Goal: Task Accomplishment & Management: Use online tool/utility

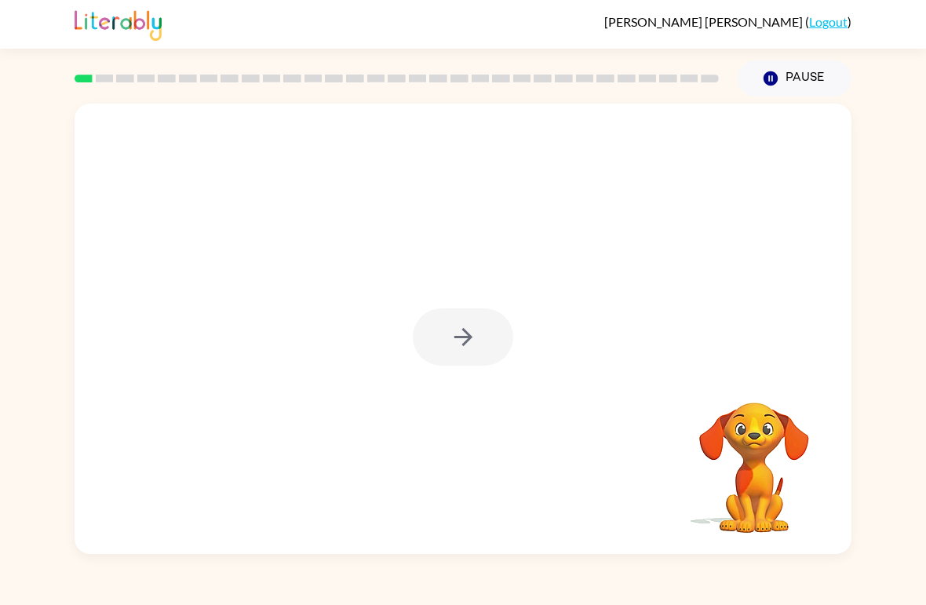
click at [483, 351] on div at bounding box center [463, 336] width 100 height 57
click at [476, 352] on div at bounding box center [463, 336] width 100 height 57
click at [472, 331] on div at bounding box center [463, 336] width 100 height 57
click at [468, 341] on div at bounding box center [463, 336] width 100 height 57
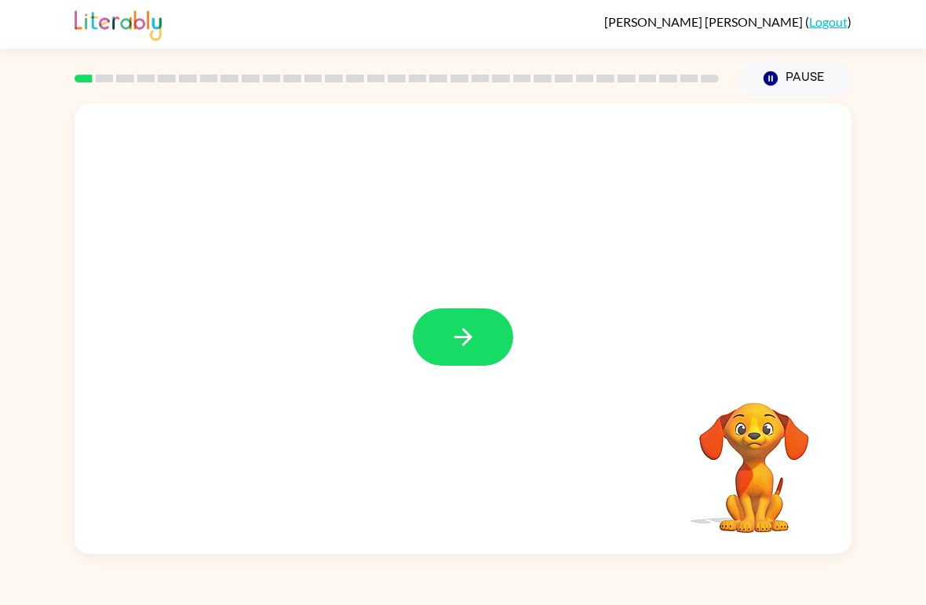
click at [473, 326] on icon "button" at bounding box center [463, 336] width 27 height 27
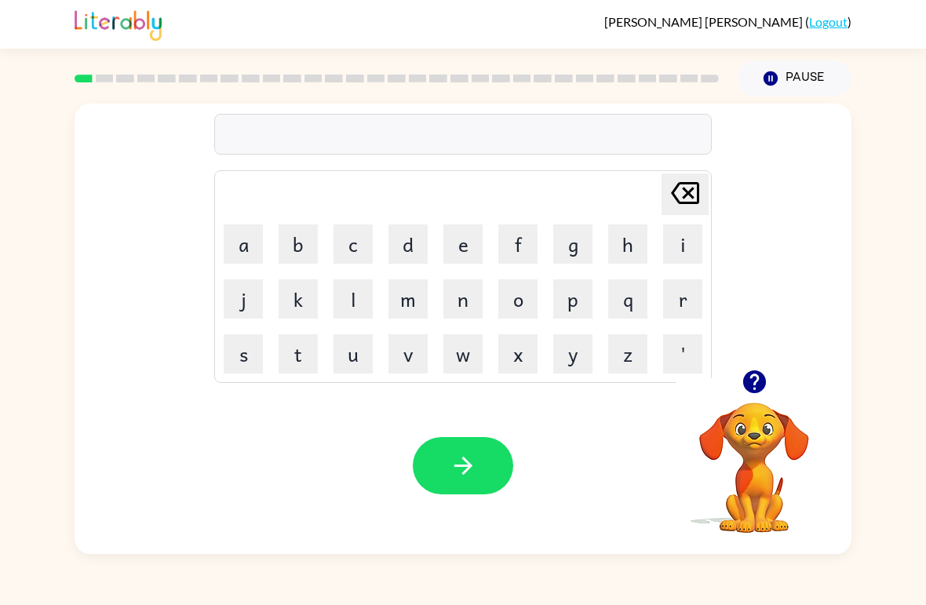
click at [259, 348] on button "s" at bounding box center [243, 353] width 39 height 39
click at [622, 255] on button "h" at bounding box center [627, 243] width 39 height 39
click at [519, 305] on button "o" at bounding box center [517, 298] width 39 height 39
click at [244, 364] on button "s" at bounding box center [243, 353] width 39 height 39
click at [621, 246] on button "h" at bounding box center [627, 243] width 39 height 39
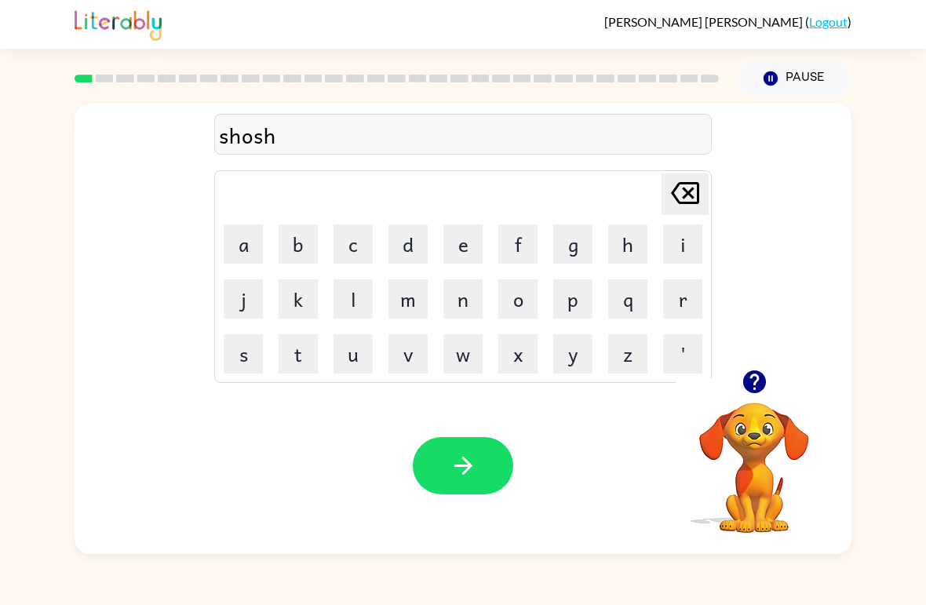
click at [504, 465] on button "button" at bounding box center [463, 465] width 100 height 57
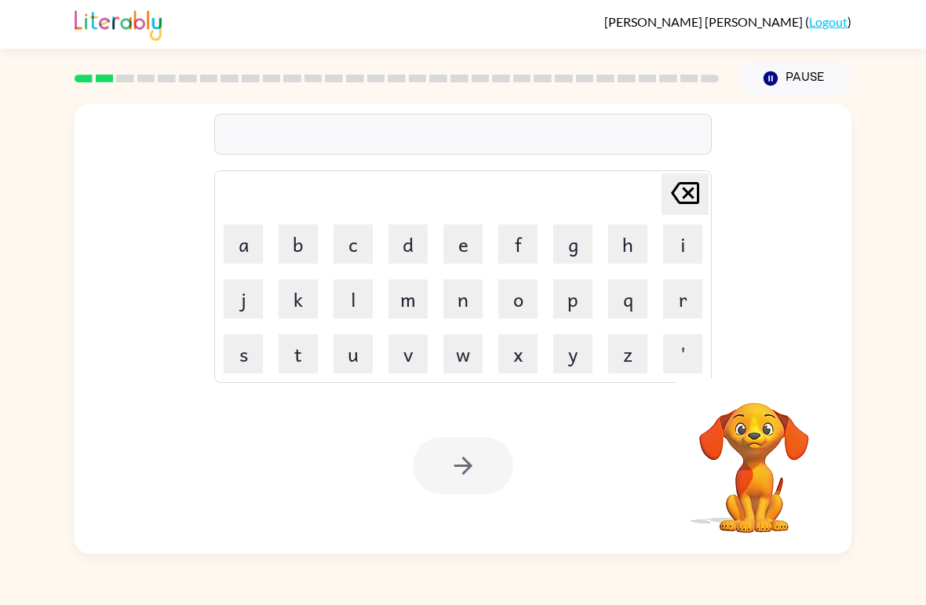
click at [771, 79] on icon "Pause" at bounding box center [770, 78] width 17 height 17
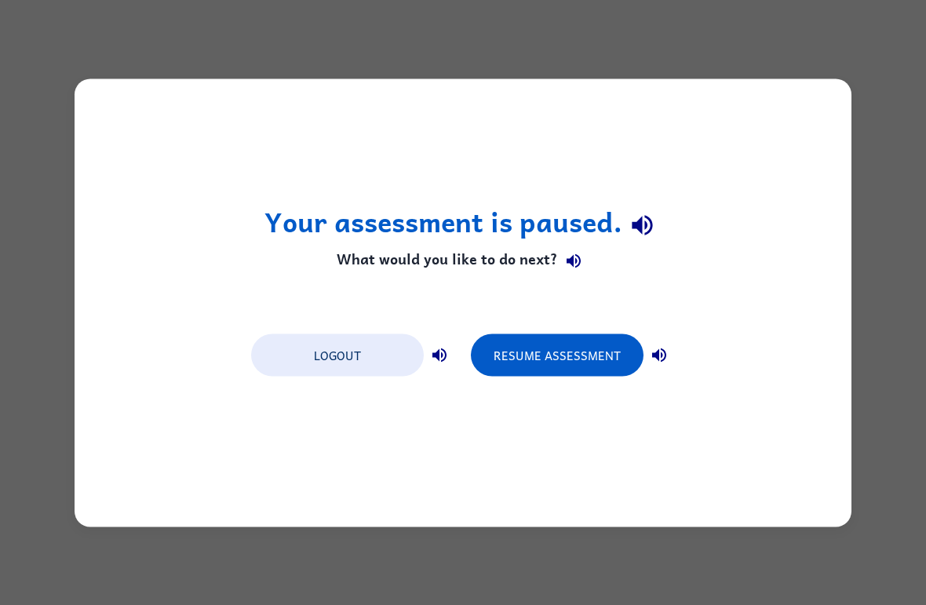
click at [612, 361] on button "Resume Assessment" at bounding box center [557, 354] width 173 height 42
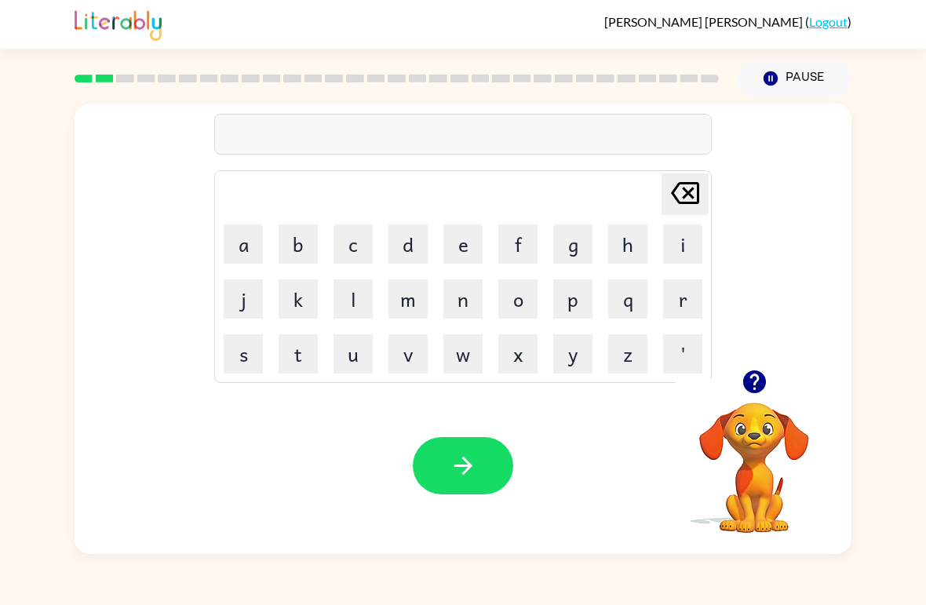
click at [757, 450] on video "Your browser must support playing .mp4 files to use Literably. Please try using…" at bounding box center [754, 456] width 157 height 157
click at [758, 381] on icon "button" at bounding box center [754, 381] width 27 height 27
click at [250, 245] on button "a" at bounding box center [243, 243] width 39 height 39
click at [579, 311] on button "p" at bounding box center [572, 298] width 39 height 39
click at [455, 254] on button "e" at bounding box center [462, 243] width 39 height 39
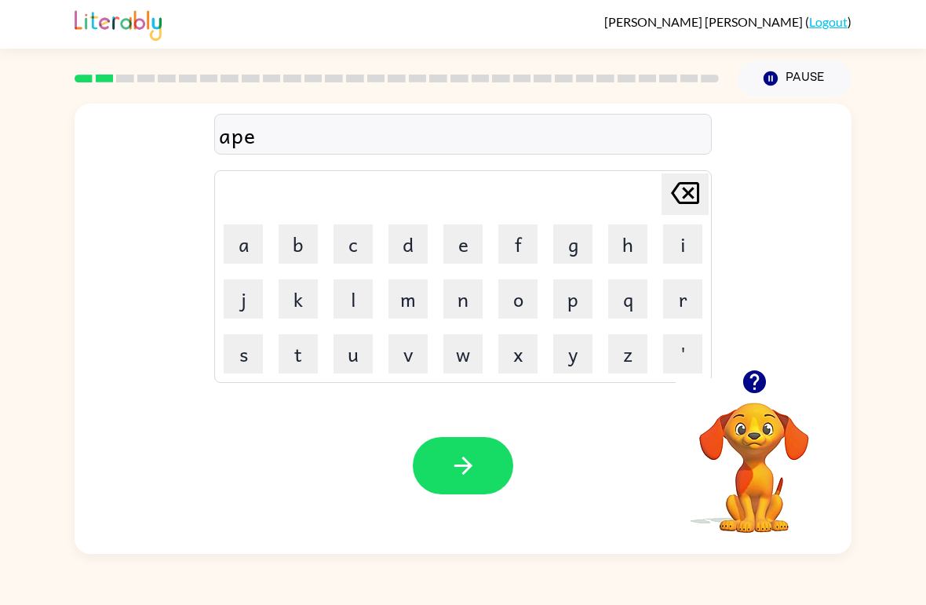
click at [670, 305] on button "r" at bounding box center [682, 298] width 39 height 39
click at [258, 235] on button "a" at bounding box center [243, 243] width 39 height 39
click at [471, 297] on button "n" at bounding box center [462, 298] width 39 height 39
click at [641, 363] on button "z" at bounding box center [627, 353] width 39 height 39
click at [437, 254] on td "e" at bounding box center [462, 243] width 53 height 53
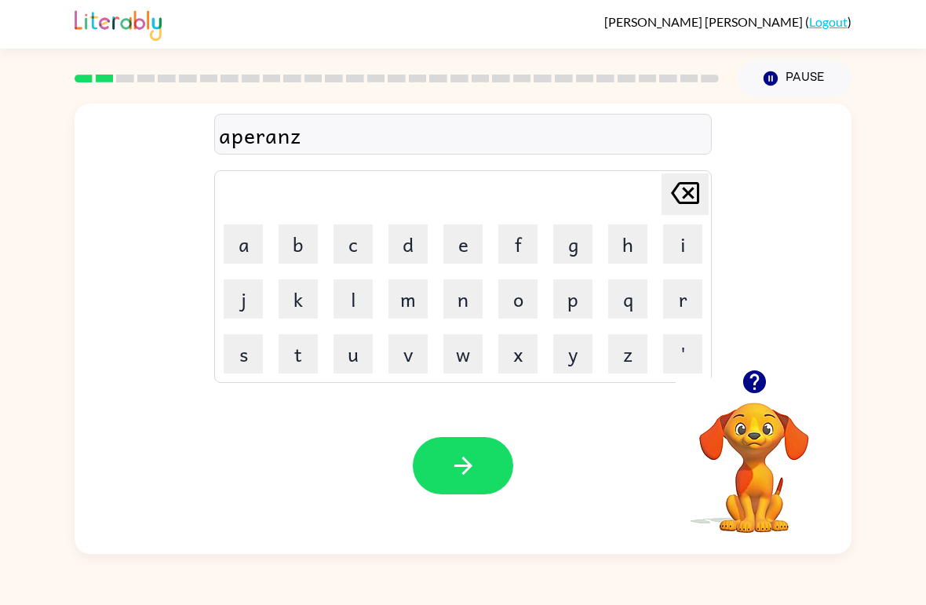
click at [242, 359] on button "s" at bounding box center [243, 353] width 39 height 39
click at [700, 179] on icon "[PERSON_NAME] last character input" at bounding box center [685, 193] width 38 height 38
click at [696, 193] on icon "[PERSON_NAME] last character input" at bounding box center [685, 193] width 38 height 38
click at [455, 252] on button "e" at bounding box center [462, 243] width 39 height 39
click at [629, 352] on button "z" at bounding box center [627, 353] width 39 height 39
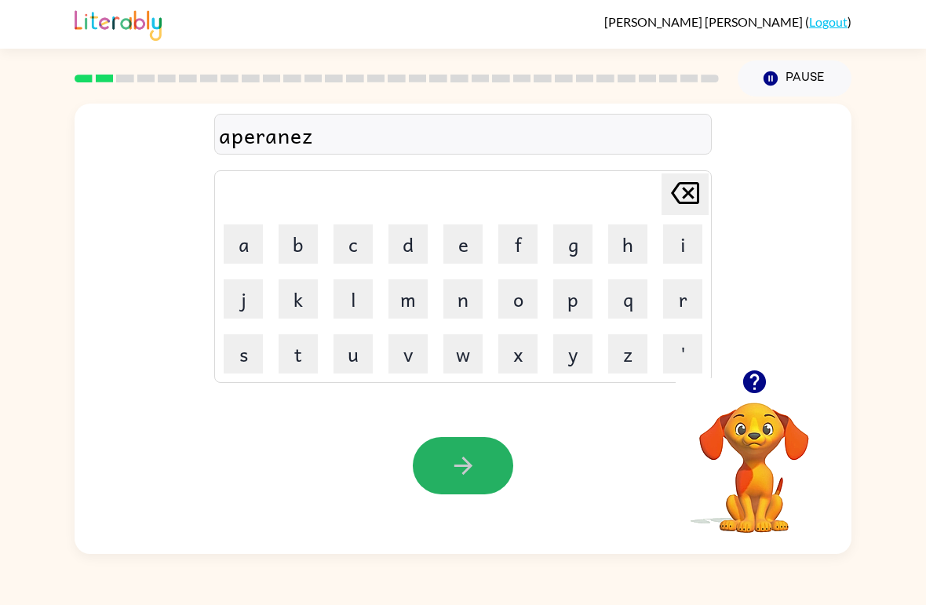
click at [468, 459] on icon "button" at bounding box center [463, 465] width 27 height 27
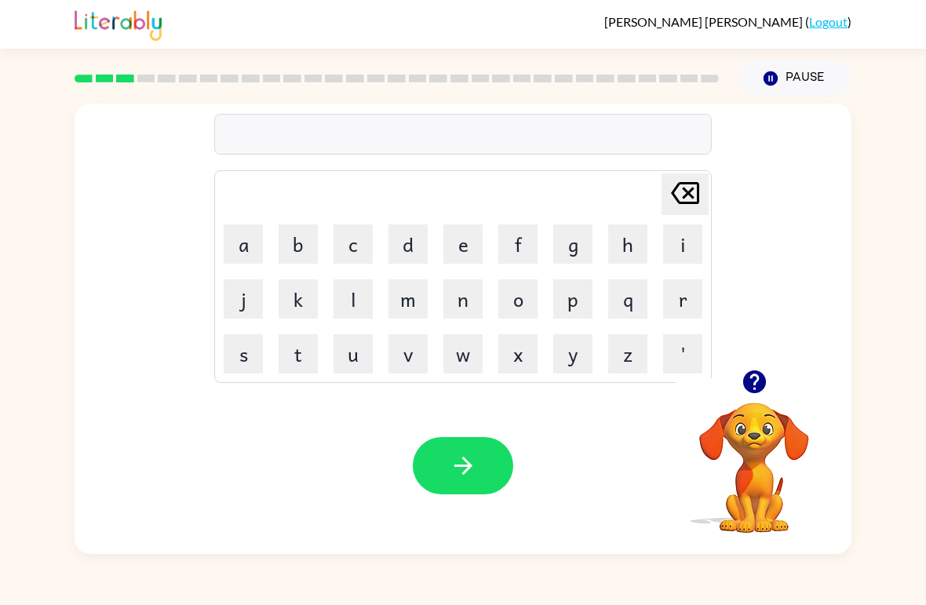
click at [767, 371] on icon "button" at bounding box center [754, 381] width 27 height 27
click at [680, 296] on button "r" at bounding box center [682, 298] width 39 height 39
click at [457, 236] on button "e" at bounding box center [462, 243] width 39 height 39
click at [238, 366] on button "s" at bounding box center [243, 353] width 39 height 39
click at [701, 193] on icon "[PERSON_NAME] last character input" at bounding box center [685, 193] width 38 height 38
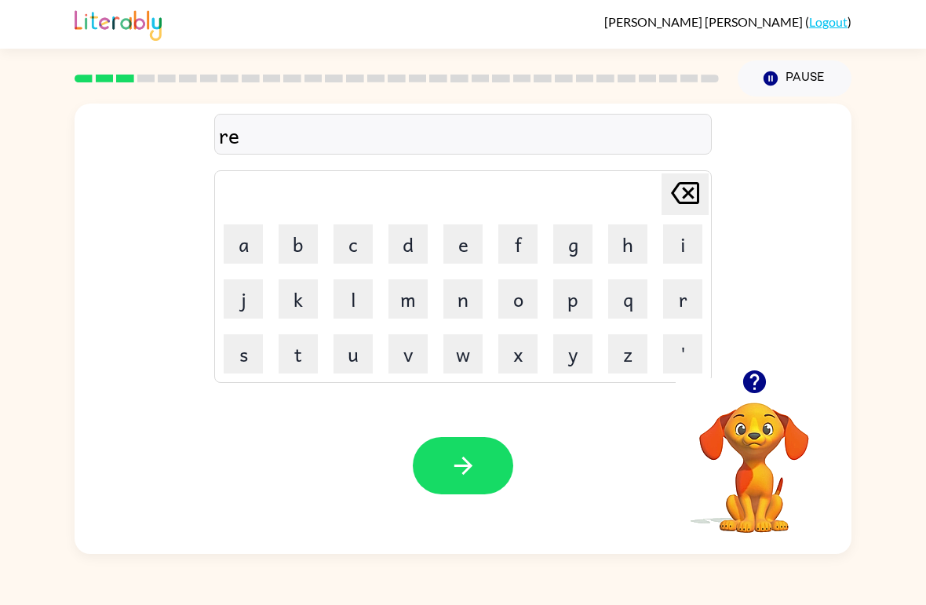
click at [246, 246] on button "a" at bounding box center [243, 243] width 39 height 39
click at [677, 298] on button "r" at bounding box center [682, 298] width 39 height 39
click at [694, 203] on icon at bounding box center [685, 193] width 28 height 22
click at [368, 301] on button "l" at bounding box center [352, 298] width 39 height 39
click at [572, 347] on button "y" at bounding box center [572, 353] width 39 height 39
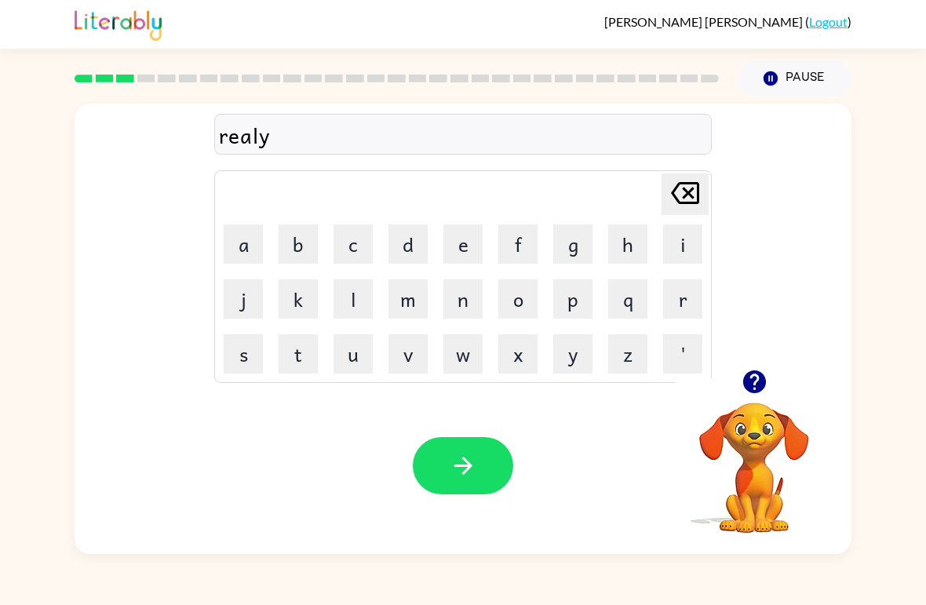
click at [279, 362] on button "t" at bounding box center [298, 353] width 39 height 39
click at [684, 196] on icon at bounding box center [685, 193] width 28 height 22
click at [688, 198] on icon "[PERSON_NAME] last character input" at bounding box center [685, 193] width 38 height 38
click at [686, 242] on button "i" at bounding box center [682, 243] width 39 height 39
click at [309, 350] on button "t" at bounding box center [298, 353] width 39 height 39
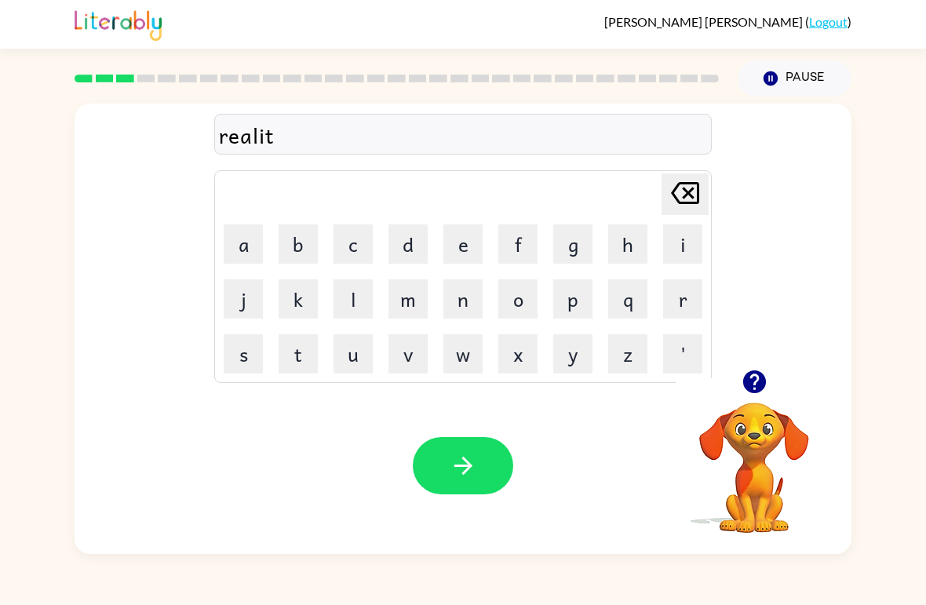
click at [582, 363] on button "y" at bounding box center [572, 353] width 39 height 39
click at [486, 468] on button "button" at bounding box center [463, 465] width 100 height 57
click at [456, 248] on button "e" at bounding box center [462, 243] width 39 height 39
click at [683, 299] on button "r" at bounding box center [682, 298] width 39 height 39
click at [697, 188] on icon at bounding box center [685, 193] width 28 height 22
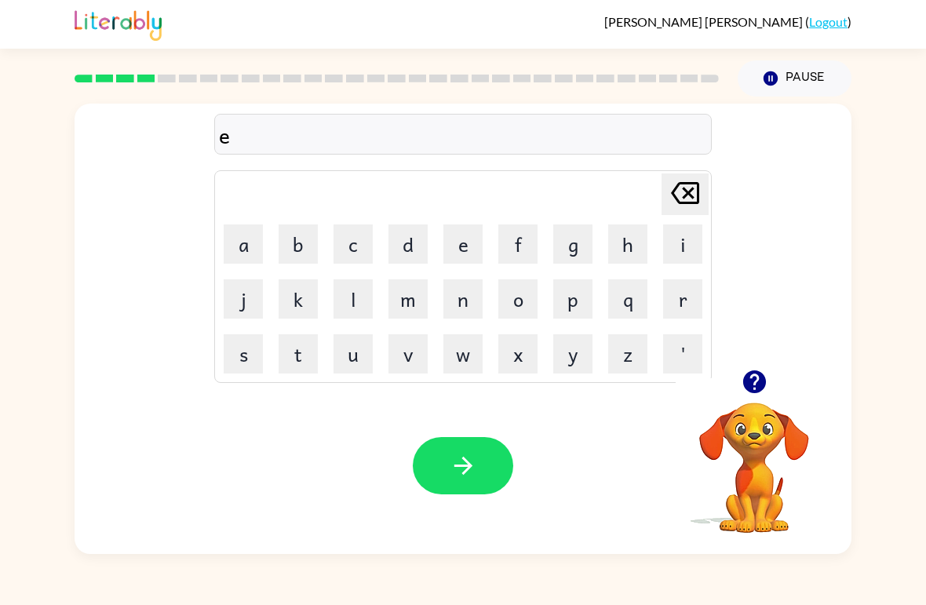
click at [369, 297] on button "l" at bounding box center [352, 298] width 39 height 39
click at [683, 238] on button "i" at bounding box center [682, 243] width 39 height 39
click at [416, 302] on button "m" at bounding box center [407, 298] width 39 height 39
click at [686, 239] on button "i" at bounding box center [682, 243] width 39 height 39
click at [471, 311] on button "n" at bounding box center [462, 298] width 39 height 39
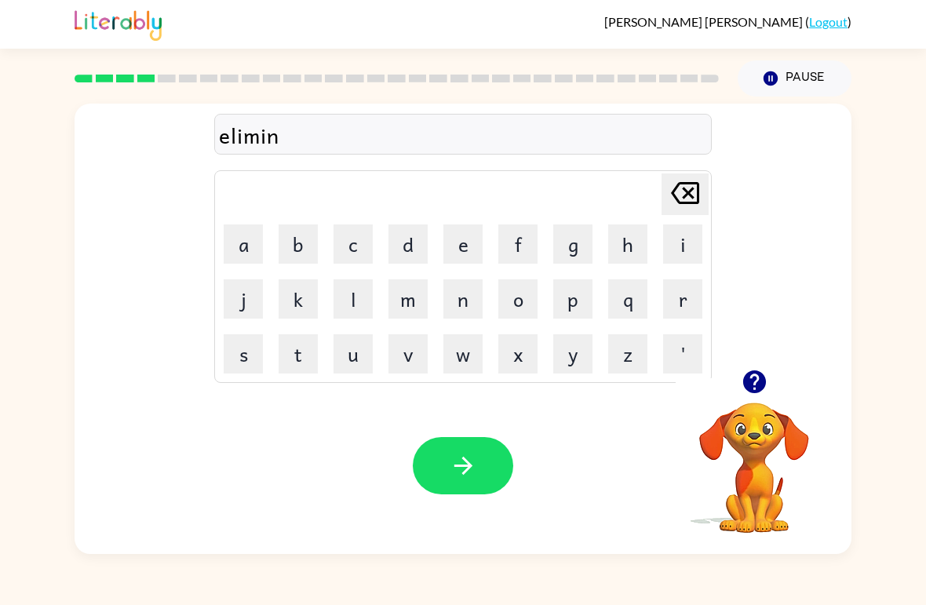
click at [252, 242] on button "a" at bounding box center [243, 243] width 39 height 39
click at [301, 347] on button "t" at bounding box center [298, 353] width 39 height 39
click at [468, 255] on button "e" at bounding box center [462, 243] width 39 height 39
click at [485, 463] on button "button" at bounding box center [463, 465] width 100 height 57
click at [761, 395] on icon "button" at bounding box center [754, 381] width 27 height 27
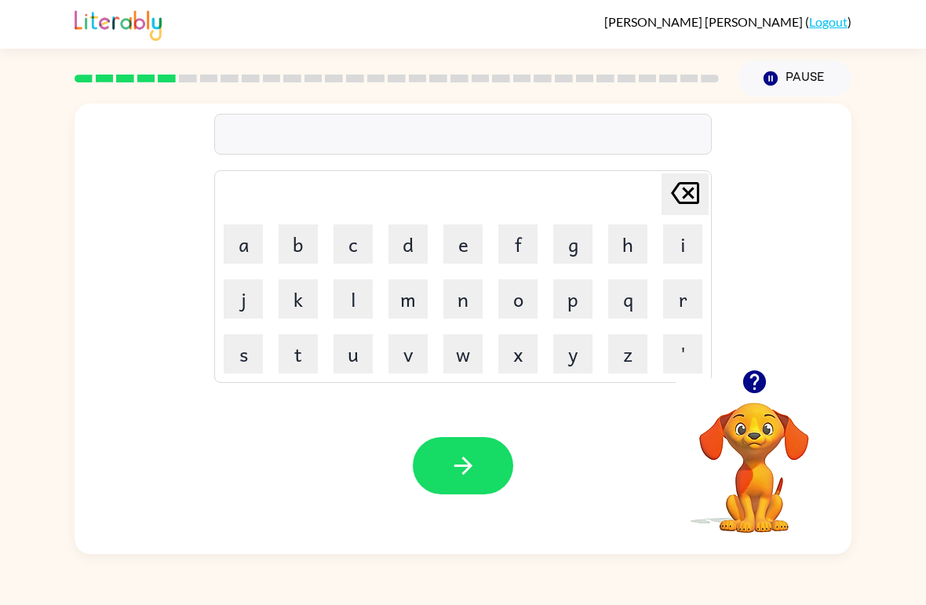
click at [303, 238] on button "b" at bounding box center [298, 243] width 39 height 39
click at [686, 191] on icon at bounding box center [685, 193] width 28 height 22
click at [399, 231] on button "d" at bounding box center [407, 243] width 39 height 39
click at [355, 356] on button "u" at bounding box center [352, 353] width 39 height 39
click at [307, 240] on button "b" at bounding box center [298, 243] width 39 height 39
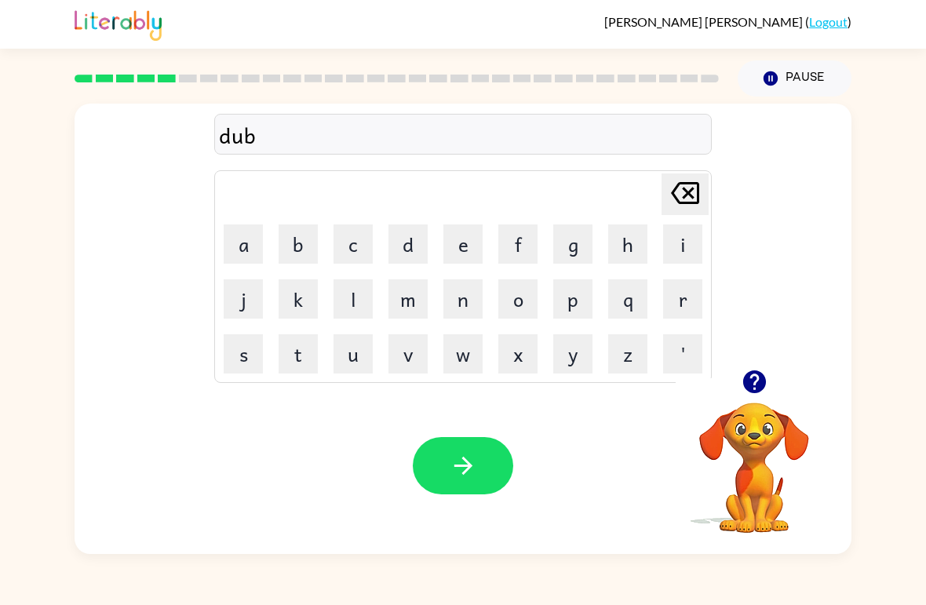
click at [676, 185] on icon "[PERSON_NAME] last character input" at bounding box center [685, 193] width 38 height 38
click at [584, 275] on td "p" at bounding box center [572, 298] width 53 height 53
click at [565, 291] on button "p" at bounding box center [572, 298] width 39 height 39
click at [363, 292] on button "l" at bounding box center [352, 298] width 39 height 39
click at [679, 229] on button "i" at bounding box center [682, 243] width 39 height 39
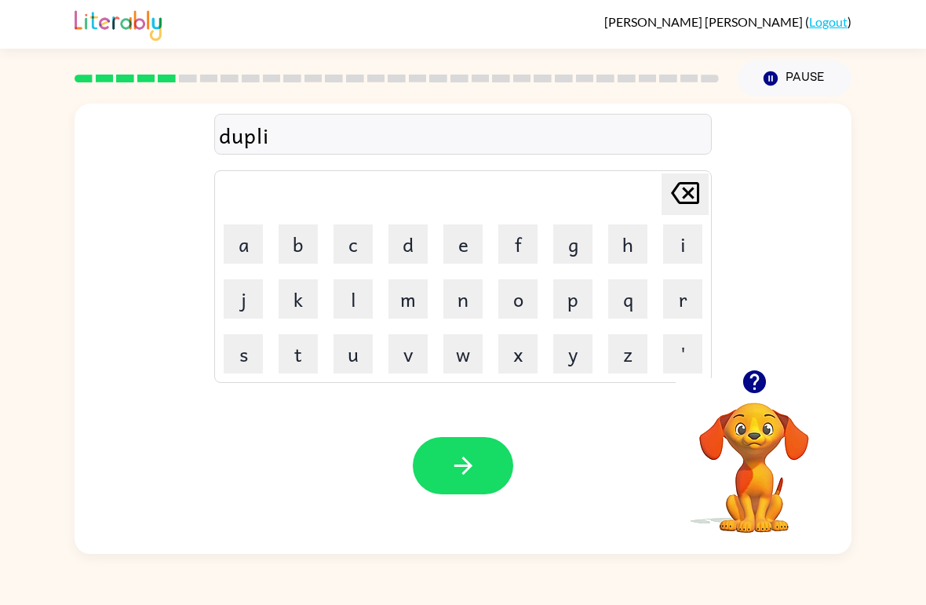
click at [362, 252] on button "c" at bounding box center [352, 243] width 39 height 39
click at [254, 252] on button "a" at bounding box center [243, 243] width 39 height 39
click at [302, 334] on button "t" at bounding box center [298, 353] width 39 height 39
click at [464, 233] on button "e" at bounding box center [462, 243] width 39 height 39
click at [479, 452] on button "button" at bounding box center [463, 465] width 100 height 57
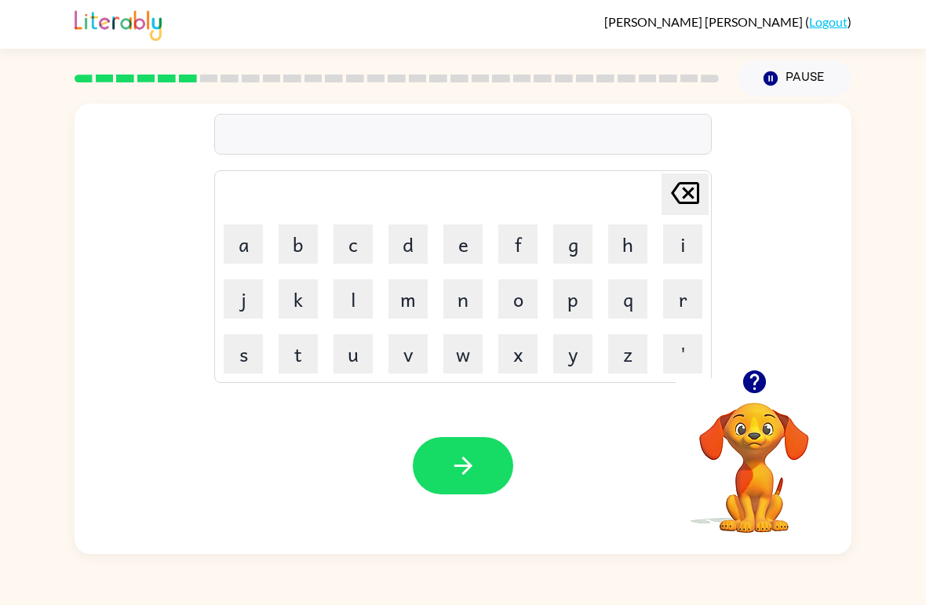
click at [411, 361] on button "v" at bounding box center [407, 353] width 39 height 39
click at [235, 233] on button "a" at bounding box center [243, 243] width 39 height 39
click at [369, 259] on button "c" at bounding box center [352, 243] width 39 height 39
click at [247, 351] on button "s" at bounding box center [243, 353] width 39 height 39
click at [701, 206] on icon "[PERSON_NAME] last character input" at bounding box center [685, 193] width 38 height 38
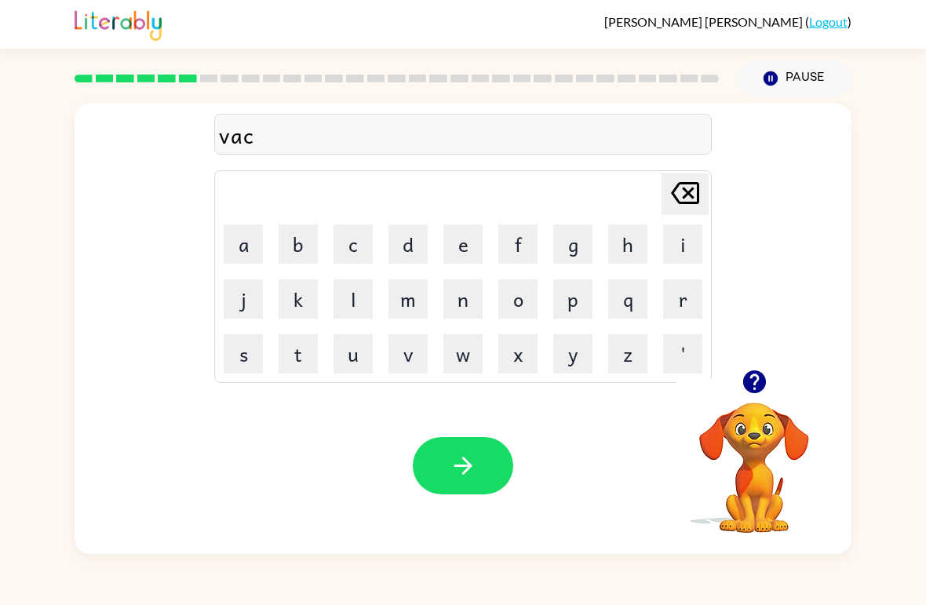
click at [234, 232] on button "a" at bounding box center [243, 243] width 39 height 39
click at [313, 364] on button "t" at bounding box center [298, 353] width 39 height 39
click at [536, 300] on button "o" at bounding box center [517, 298] width 39 height 39
click at [469, 303] on button "n" at bounding box center [462, 298] width 39 height 39
click at [701, 193] on icon "[PERSON_NAME] last character input" at bounding box center [685, 193] width 38 height 38
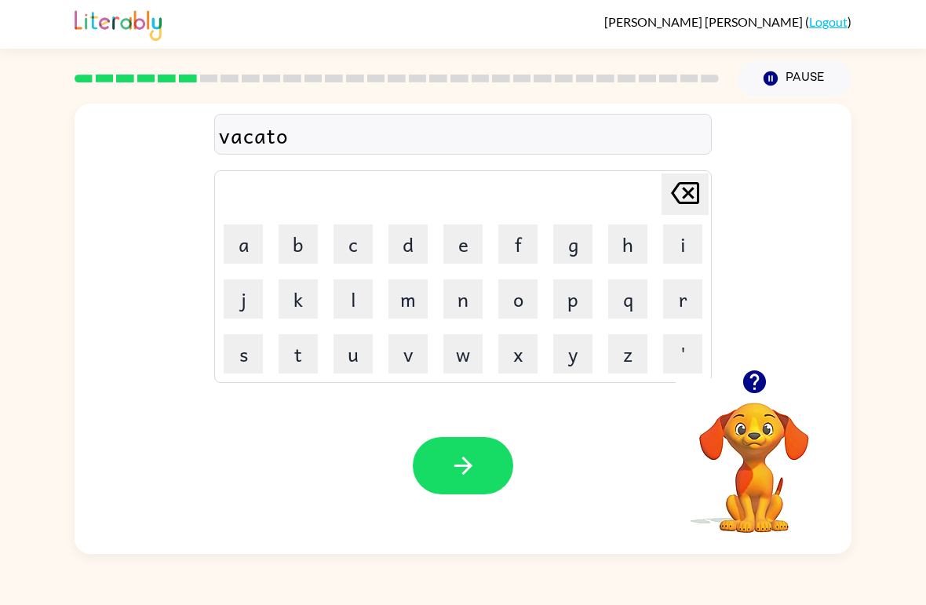
click at [700, 193] on icon "[PERSON_NAME] last character input" at bounding box center [685, 193] width 38 height 38
click at [688, 237] on button "i" at bounding box center [682, 243] width 39 height 39
click at [526, 302] on button "o" at bounding box center [517, 298] width 39 height 39
click at [474, 308] on button "n" at bounding box center [462, 298] width 39 height 39
click at [486, 458] on button "button" at bounding box center [463, 465] width 100 height 57
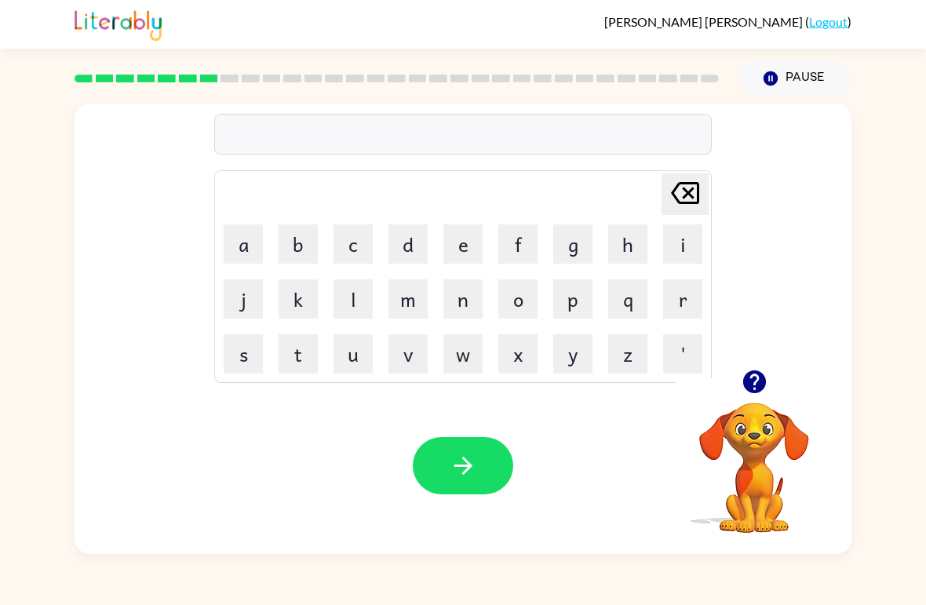
click at [570, 292] on button "p" at bounding box center [572, 298] width 39 height 39
click at [370, 371] on button "u" at bounding box center [352, 353] width 39 height 39
click at [413, 256] on button "d" at bounding box center [407, 243] width 39 height 39
click at [359, 301] on button "l" at bounding box center [352, 298] width 39 height 39
click at [359, 296] on button "l" at bounding box center [352, 298] width 39 height 39
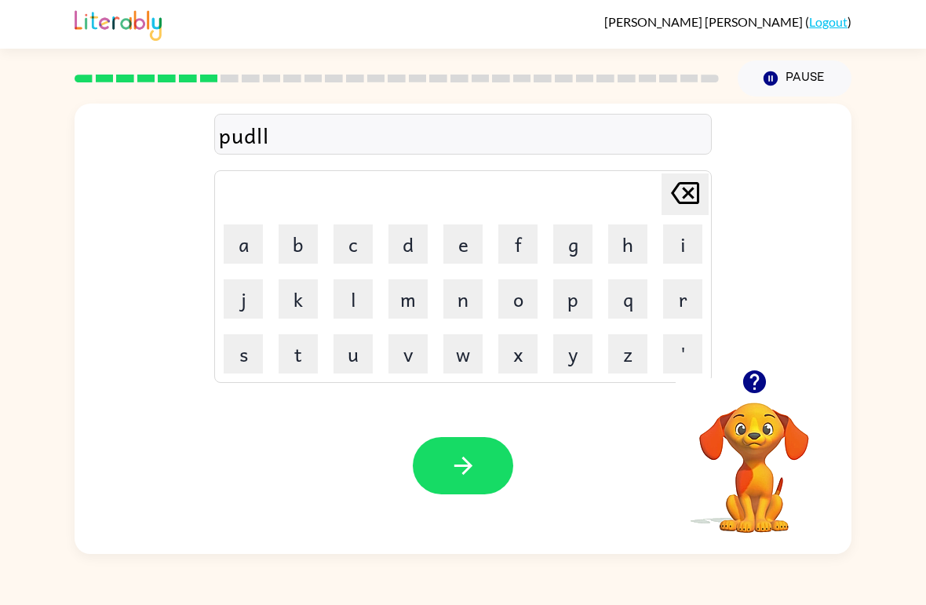
click at [466, 244] on button "e" at bounding box center [462, 243] width 39 height 39
click at [686, 195] on icon at bounding box center [685, 193] width 28 height 22
click at [700, 196] on icon "[PERSON_NAME] last character input" at bounding box center [685, 193] width 38 height 38
click at [424, 253] on button "d" at bounding box center [407, 243] width 39 height 39
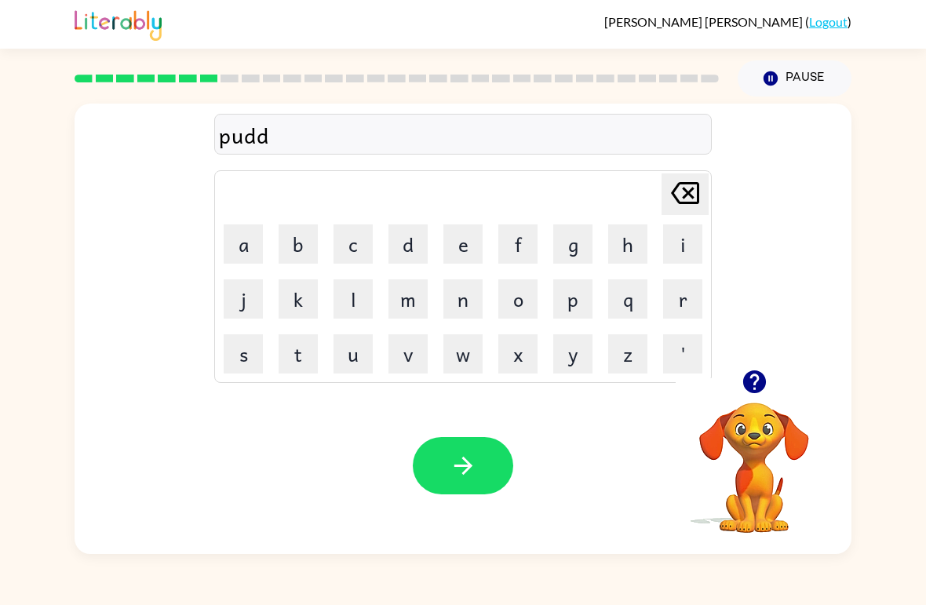
click at [334, 295] on button "l" at bounding box center [352, 298] width 39 height 39
click at [453, 246] on button "e" at bounding box center [462, 243] width 39 height 39
click at [479, 479] on button "button" at bounding box center [463, 465] width 100 height 57
click at [581, 306] on button "p" at bounding box center [572, 298] width 39 height 39
click at [680, 200] on icon "[PERSON_NAME] last character input" at bounding box center [685, 193] width 38 height 38
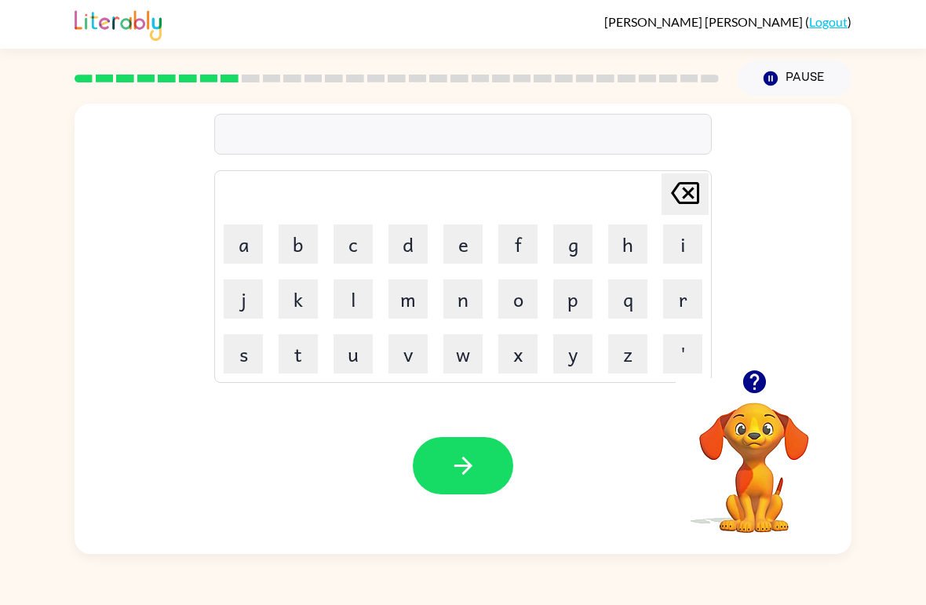
click at [579, 312] on button "p" at bounding box center [572, 298] width 39 height 39
click at [252, 255] on button "a" at bounding box center [243, 243] width 39 height 39
click at [772, 379] on button "button" at bounding box center [754, 382] width 40 height 40
click at [687, 295] on button "r" at bounding box center [682, 298] width 39 height 39
click at [299, 361] on button "t" at bounding box center [298, 353] width 39 height 39
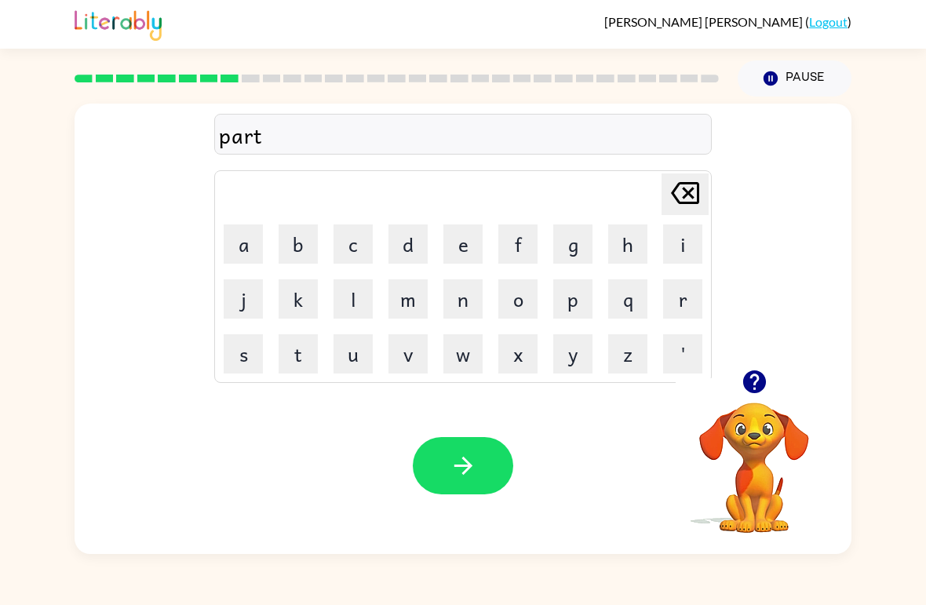
click at [683, 244] on button "i" at bounding box center [682, 243] width 39 height 39
click at [349, 246] on button "c" at bounding box center [352, 243] width 39 height 39
click at [355, 358] on button "u" at bounding box center [352, 353] width 39 height 39
click at [343, 306] on button "l" at bounding box center [352, 298] width 39 height 39
click at [479, 470] on button "button" at bounding box center [463, 465] width 100 height 57
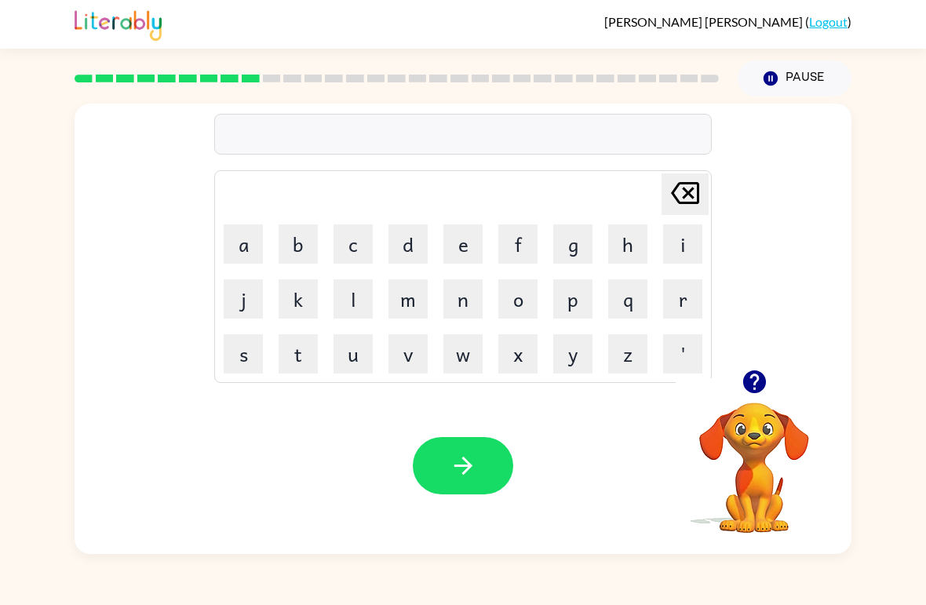
click at [466, 490] on button "button" at bounding box center [463, 465] width 100 height 57
click at [759, 421] on video "Your browser must support playing .mp4 files to use Literably. Please try using…" at bounding box center [754, 456] width 157 height 157
click at [768, 407] on video "Your browser must support playing .mp4 files to use Literably. Please try using…" at bounding box center [754, 456] width 157 height 157
click at [767, 407] on video "Your browser must support playing .mp4 files to use Literably. Please try using…" at bounding box center [754, 456] width 157 height 157
click at [768, 391] on button "button" at bounding box center [754, 382] width 40 height 40
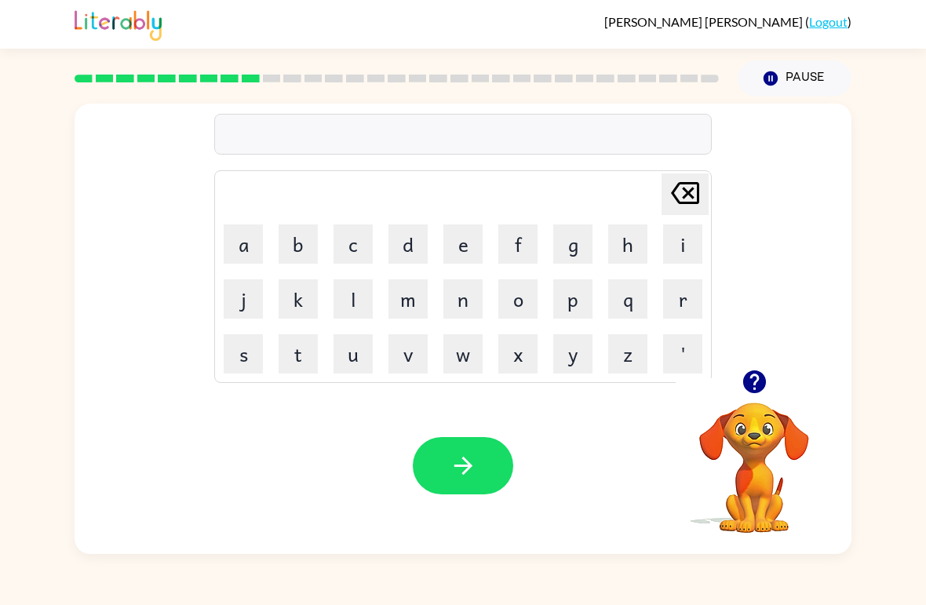
click at [683, 293] on button "r" at bounding box center [682, 298] width 39 height 39
click at [458, 246] on button "e" at bounding box center [462, 243] width 39 height 39
click at [356, 254] on button "c" at bounding box center [352, 243] width 39 height 39
click at [251, 249] on button "a" at bounding box center [243, 243] width 39 height 39
click at [588, 312] on button "p" at bounding box center [572, 298] width 39 height 39
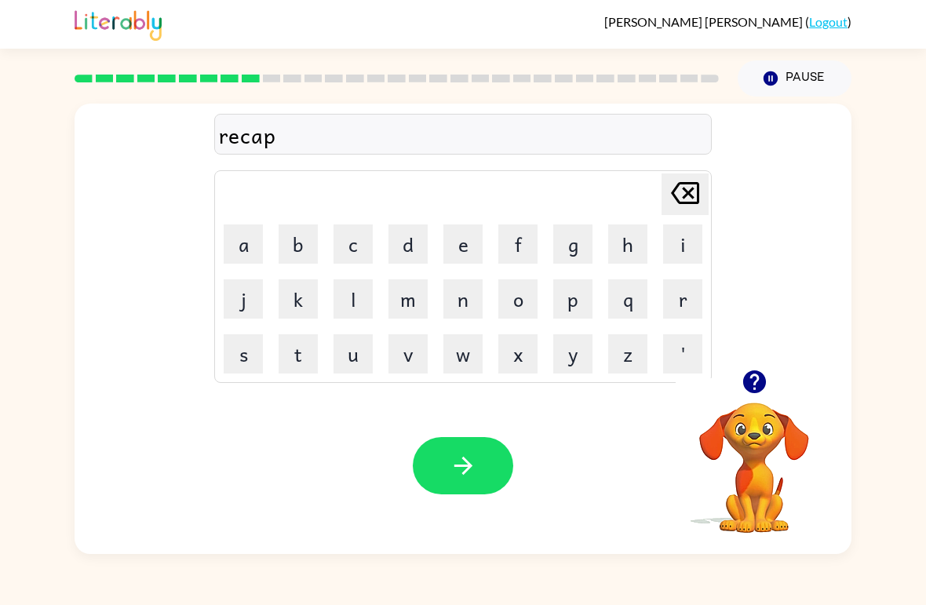
click at [347, 353] on button "u" at bounding box center [352, 353] width 39 height 39
click at [690, 305] on button "r" at bounding box center [682, 298] width 39 height 39
click at [463, 246] on button "e" at bounding box center [462, 243] width 39 height 39
click at [471, 468] on icon "button" at bounding box center [463, 465] width 27 height 27
click at [588, 304] on button "p" at bounding box center [572, 298] width 39 height 39
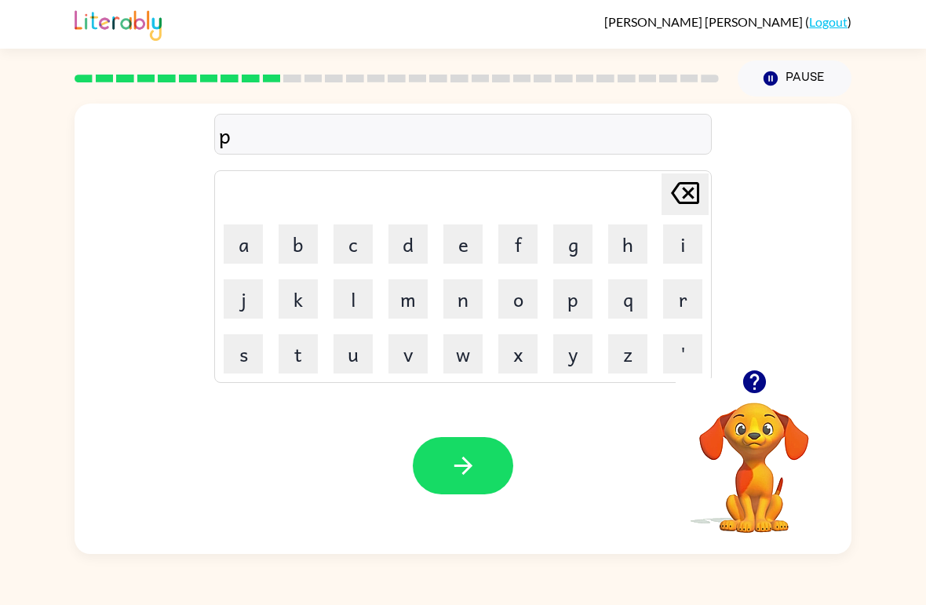
click at [690, 300] on button "r" at bounding box center [682, 298] width 39 height 39
click at [461, 237] on button "e" at bounding box center [462, 243] width 39 height 39
click at [237, 359] on button "s" at bounding box center [243, 353] width 39 height 39
click at [371, 255] on button "c" at bounding box center [352, 243] width 39 height 39
click at [357, 355] on button "u" at bounding box center [352, 353] width 39 height 39
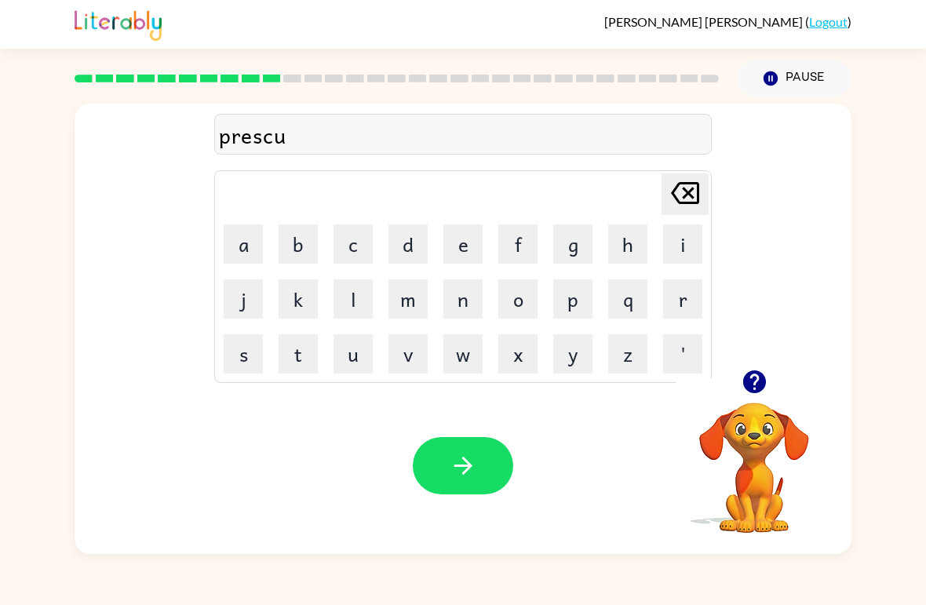
click at [355, 304] on button "l" at bounding box center [352, 298] width 39 height 39
click at [400, 246] on button "d" at bounding box center [407, 243] width 39 height 39
click at [501, 452] on button "button" at bounding box center [463, 465] width 100 height 57
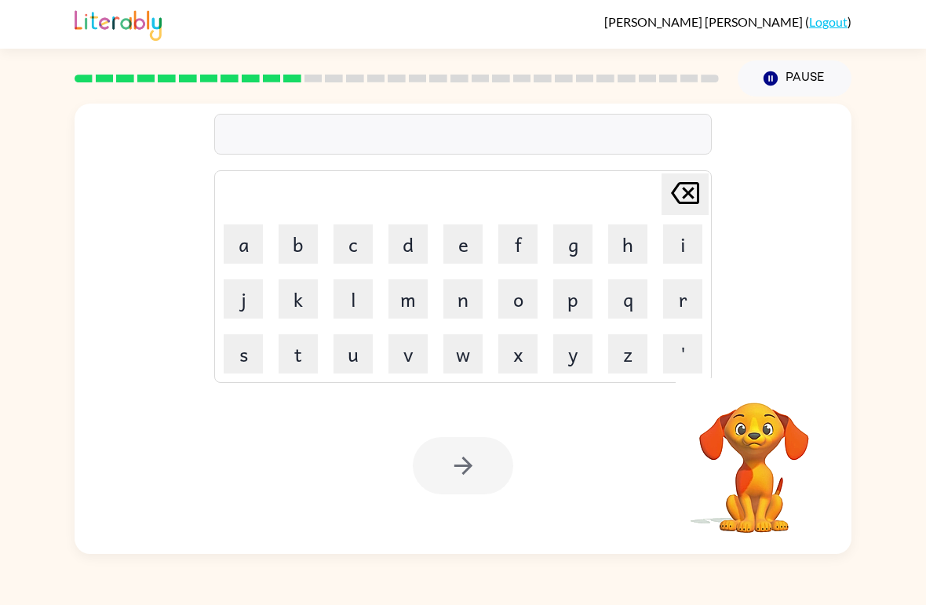
click at [577, 298] on button "p" at bounding box center [572, 298] width 39 height 39
click at [770, 379] on button "button" at bounding box center [754, 382] width 40 height 40
click at [684, 192] on icon "[PERSON_NAME] last character input" at bounding box center [685, 193] width 38 height 38
click at [363, 240] on button "c" at bounding box center [352, 243] width 39 height 39
click at [674, 299] on button "r" at bounding box center [682, 298] width 39 height 39
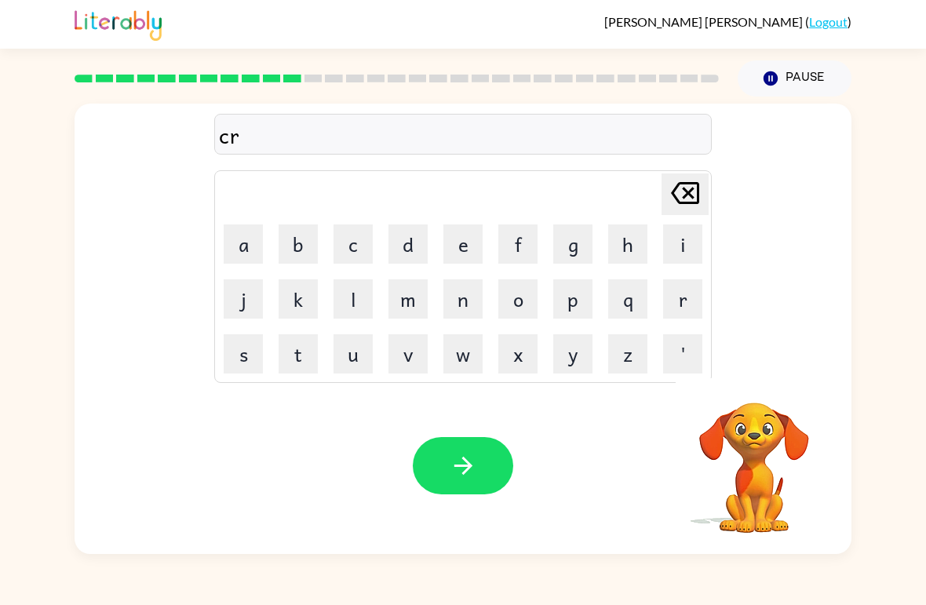
click at [254, 253] on button "a" at bounding box center [243, 243] width 39 height 39
click at [412, 352] on button "v" at bounding box center [407, 353] width 39 height 39
click at [410, 248] on button "d" at bounding box center [407, 243] width 39 height 39
click at [674, 199] on icon "[PERSON_NAME] last character input" at bounding box center [685, 193] width 38 height 38
click at [457, 243] on button "e" at bounding box center [462, 243] width 39 height 39
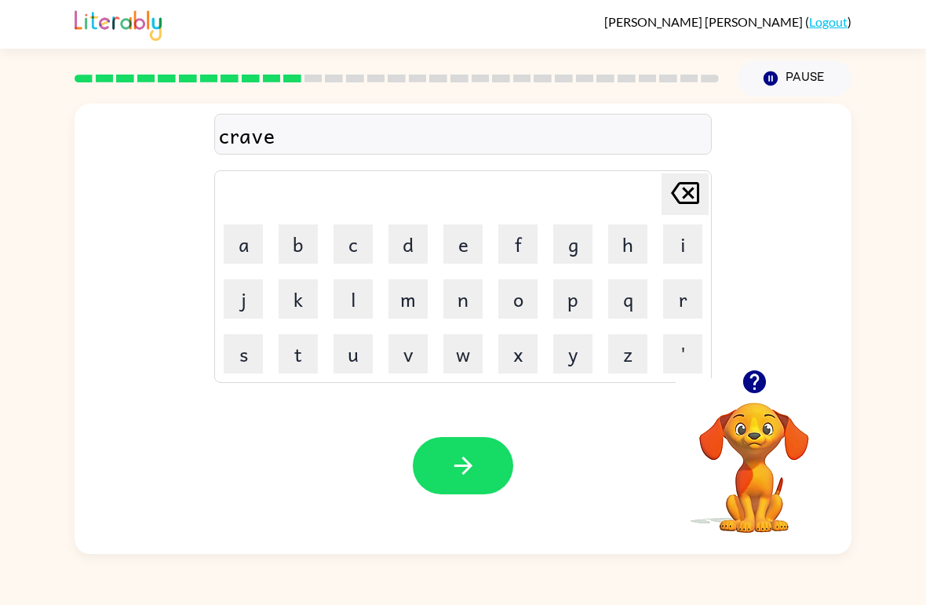
click at [476, 464] on icon "button" at bounding box center [463, 465] width 27 height 27
click at [415, 245] on button "d" at bounding box center [407, 243] width 39 height 39
click at [691, 253] on button "i" at bounding box center [682, 243] width 39 height 39
click at [354, 229] on button "c" at bounding box center [352, 243] width 39 height 39
click at [310, 352] on button "t" at bounding box center [298, 353] width 39 height 39
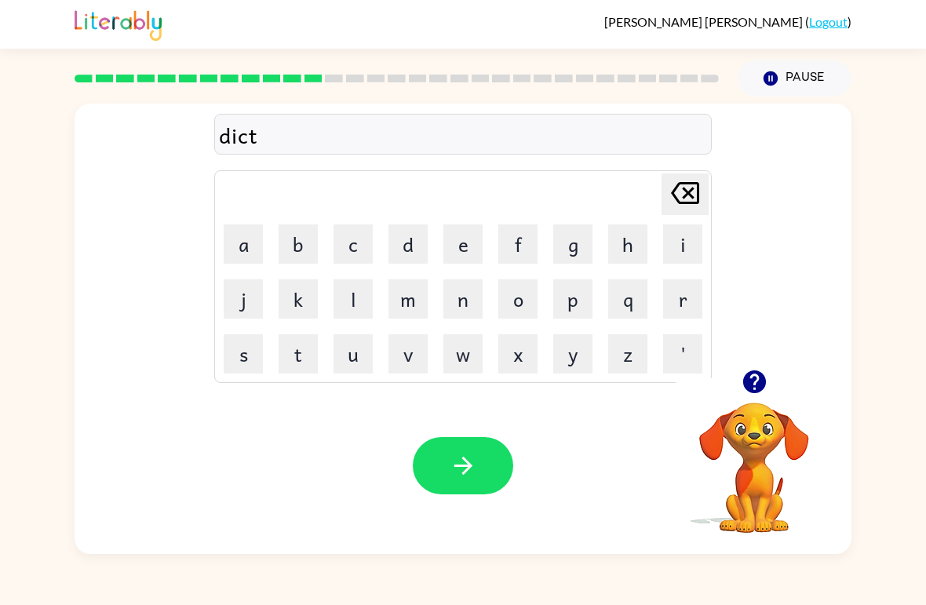
click at [246, 242] on button "a" at bounding box center [243, 243] width 39 height 39
click at [412, 239] on button "d" at bounding box center [407, 243] width 39 height 39
click at [464, 242] on button "e" at bounding box center [462, 243] width 39 height 39
click at [470, 483] on button "button" at bounding box center [463, 465] width 100 height 57
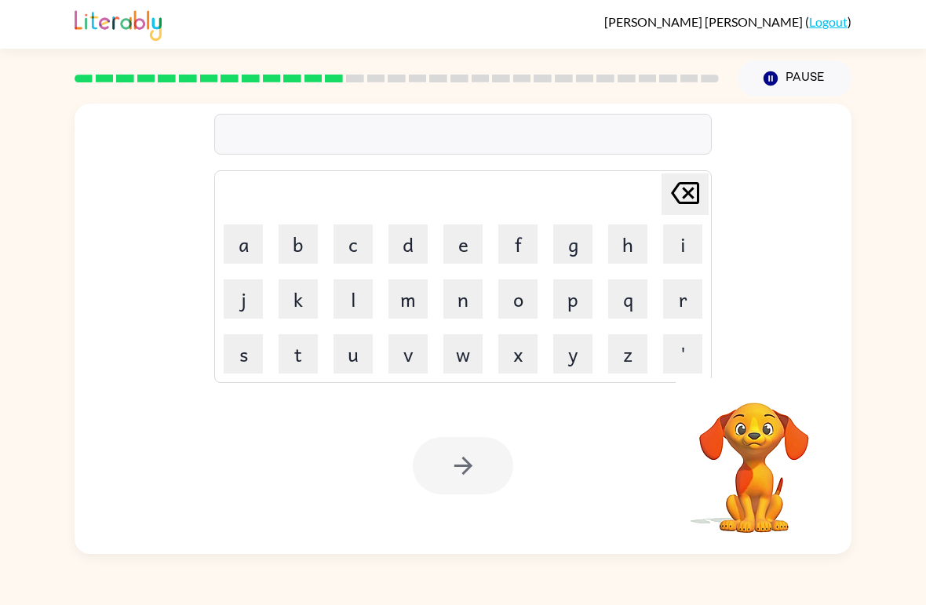
click at [507, 454] on div at bounding box center [463, 465] width 100 height 57
click at [758, 411] on video "Your browser must support playing .mp4 files to use Literably. Please try using…" at bounding box center [754, 456] width 157 height 157
click at [231, 253] on button "a" at bounding box center [243, 243] width 39 height 39
click at [578, 362] on button "y" at bounding box center [572, 353] width 39 height 39
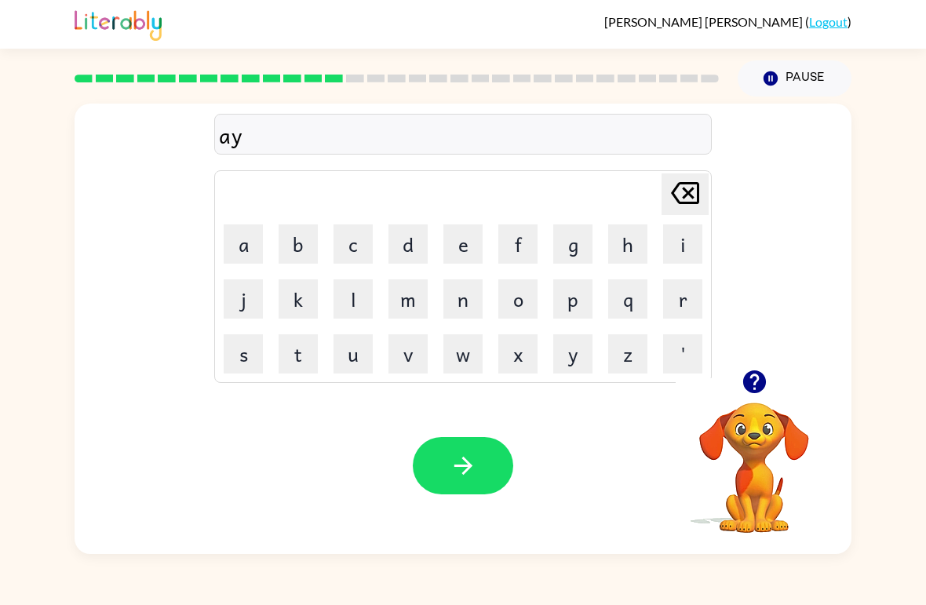
click at [683, 201] on icon "[PERSON_NAME] last character input" at bounding box center [685, 193] width 38 height 38
click at [682, 201] on icon "[PERSON_NAME] last character input" at bounding box center [685, 193] width 38 height 38
click at [581, 311] on button "p" at bounding box center [572, 298] width 39 height 39
click at [240, 249] on button "a" at bounding box center [243, 243] width 39 height 39
click at [584, 355] on button "y" at bounding box center [572, 353] width 39 height 39
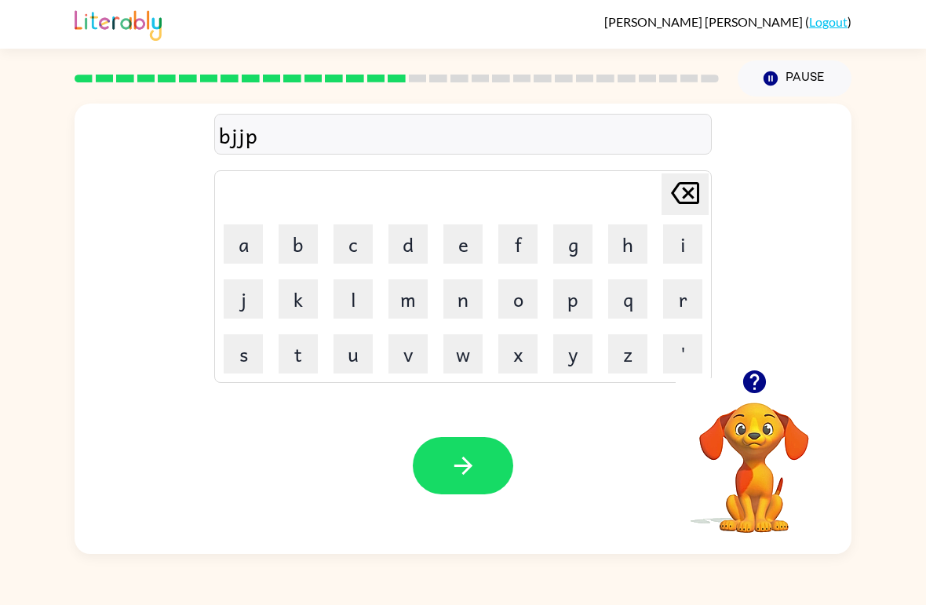
click at [761, 395] on icon "button" at bounding box center [754, 381] width 27 height 27
click at [763, 362] on div "[PERSON_NAME] last character input a b c d e f g h i j k l m n o p q r s t u v …" at bounding box center [463, 237] width 777 height 266
click at [757, 399] on button "button" at bounding box center [754, 382] width 40 height 40
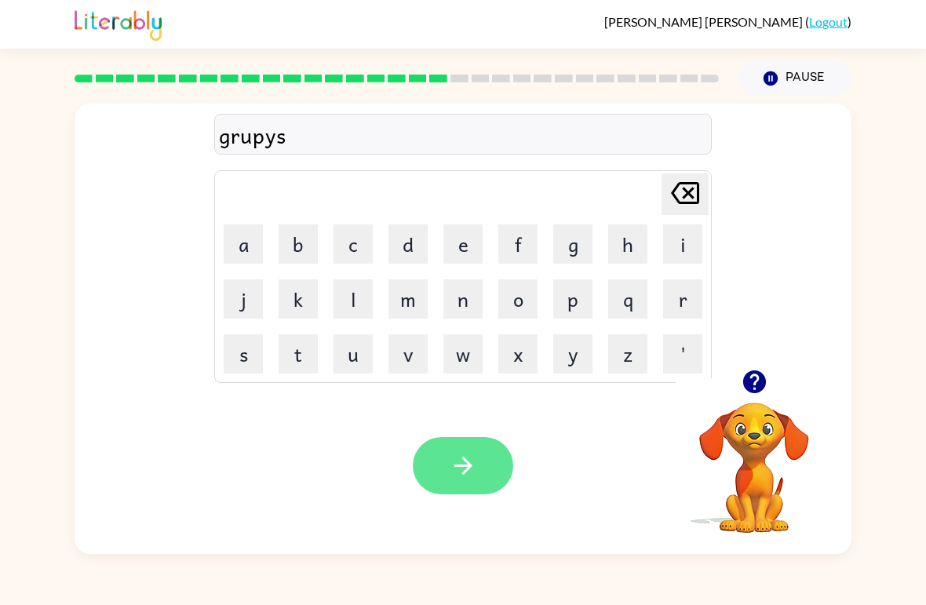
click at [480, 461] on button "button" at bounding box center [463, 465] width 100 height 57
click at [461, 494] on button "button" at bounding box center [463, 465] width 100 height 57
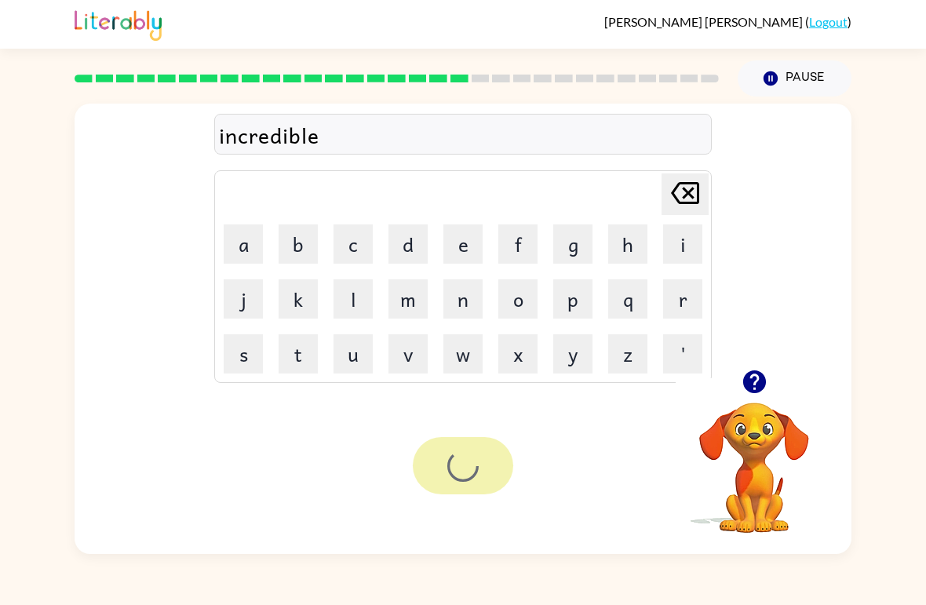
click at [462, 496] on div "Your browser must support playing .mp4 files to use Literably. Please try using…" at bounding box center [463, 465] width 777 height 177
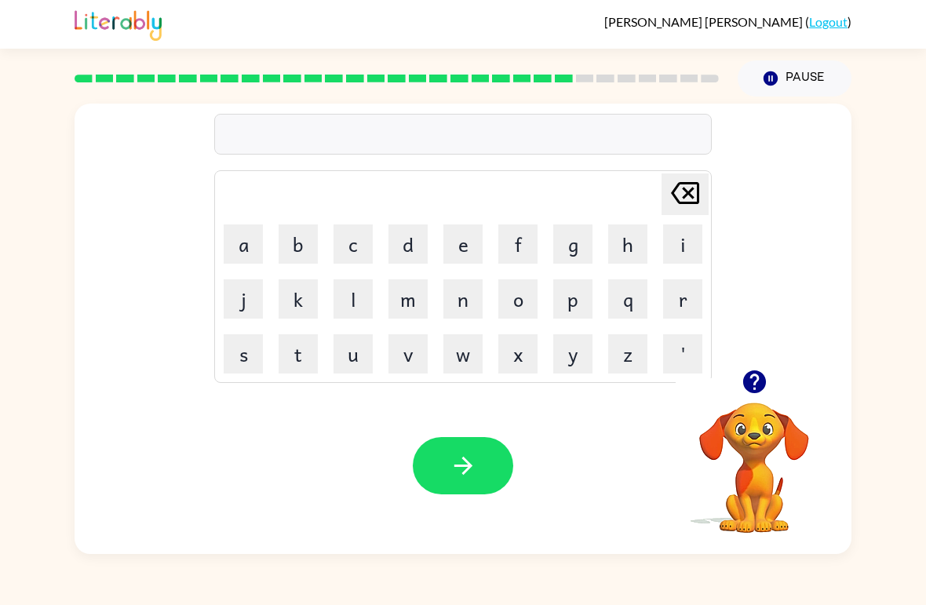
click at [764, 387] on icon "button" at bounding box center [753, 381] width 23 height 23
click at [497, 527] on div "Your browser must support playing .mp4 files to use Literably. Please try using…" at bounding box center [463, 465] width 777 height 177
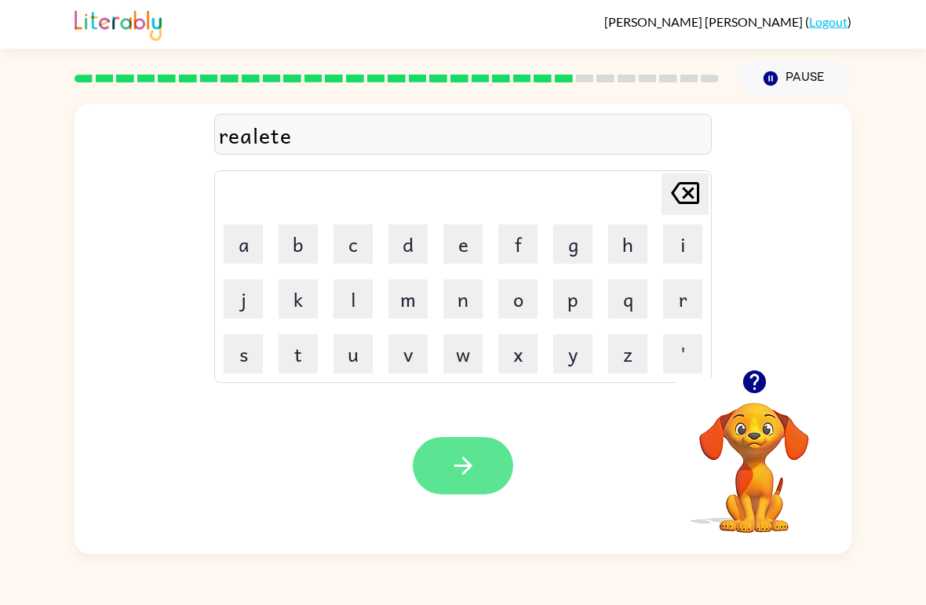
click at [450, 487] on button "button" at bounding box center [463, 465] width 100 height 57
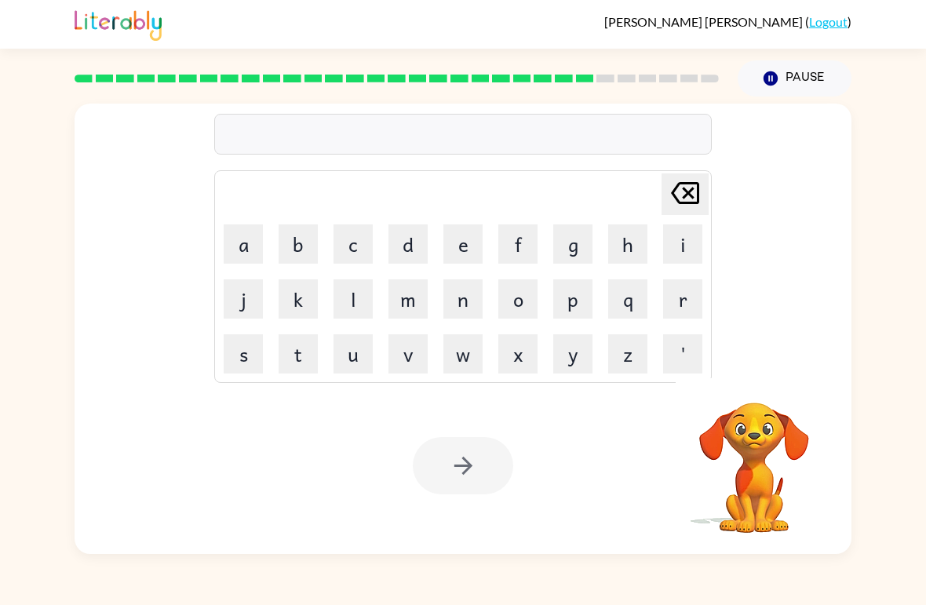
click at [761, 424] on video "Your browser must support playing .mp4 files to use Literably. Please try using…" at bounding box center [754, 456] width 157 height 157
click at [795, 425] on video "Your browser must support playing .mp4 files to use Literably. Please try using…" at bounding box center [754, 456] width 157 height 157
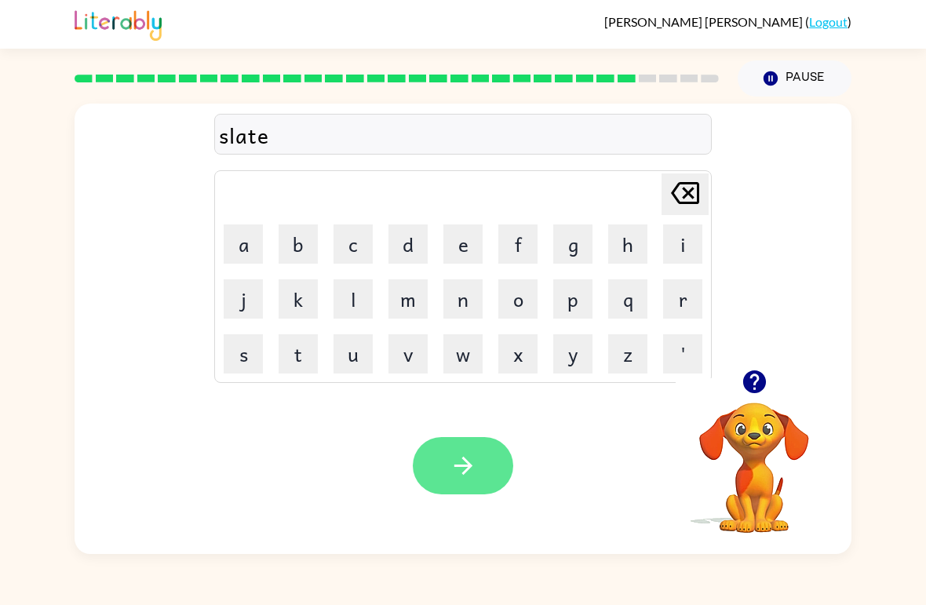
click at [479, 452] on button "button" at bounding box center [463, 465] width 100 height 57
click at [464, 480] on button "button" at bounding box center [463, 465] width 100 height 57
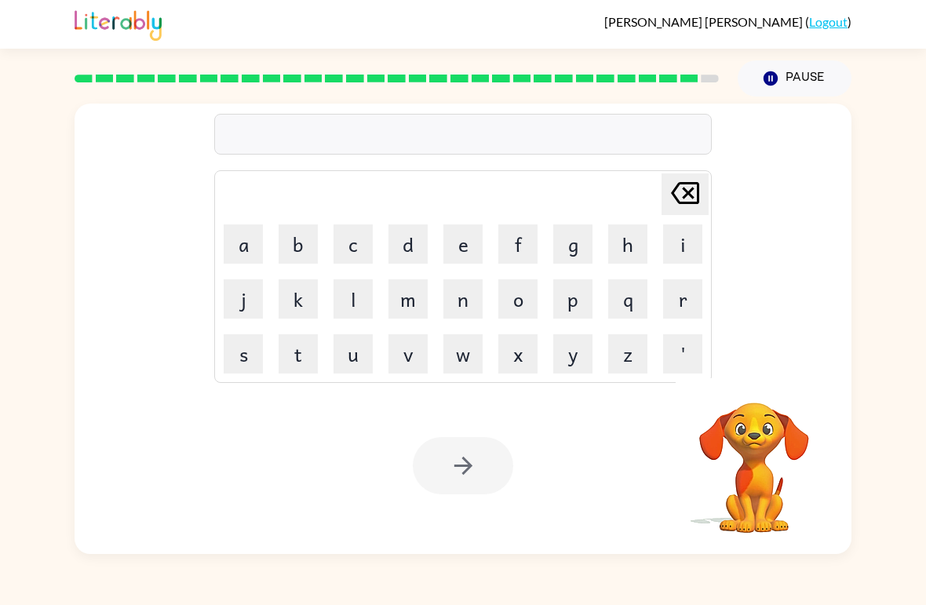
click at [768, 439] on video "Your browser must support playing .mp4 files to use Literably. Please try using…" at bounding box center [754, 456] width 157 height 157
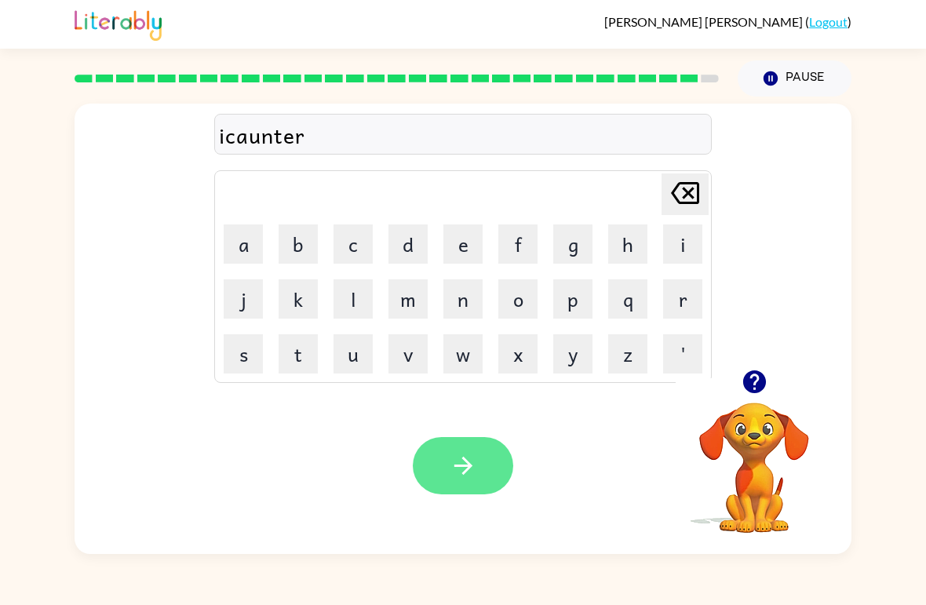
click at [432, 492] on button "button" at bounding box center [463, 465] width 100 height 57
